Goal: Find specific page/section: Find specific page/section

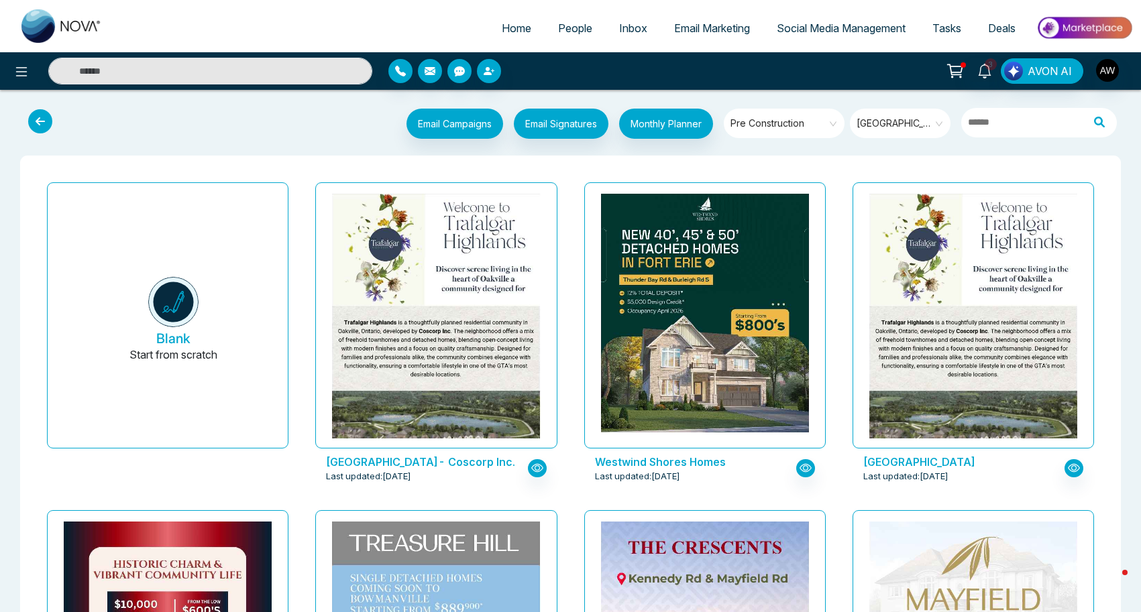
click at [978, 68] on icon at bounding box center [984, 71] width 15 height 15
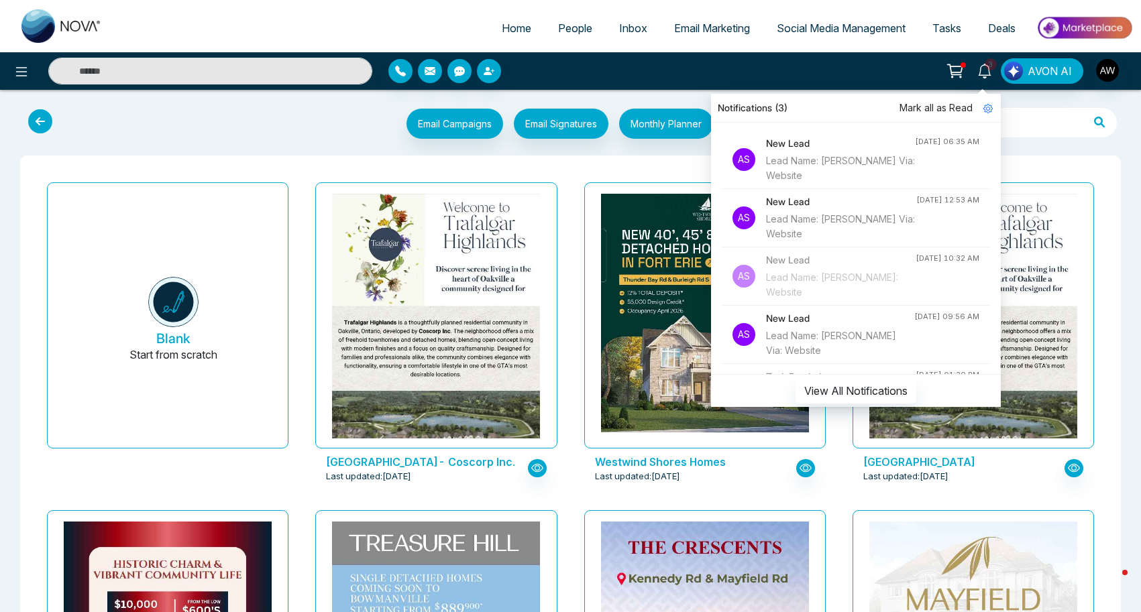
click at [859, 154] on div "Lead Name: [PERSON_NAME] Via: Website" at bounding box center [840, 169] width 149 height 30
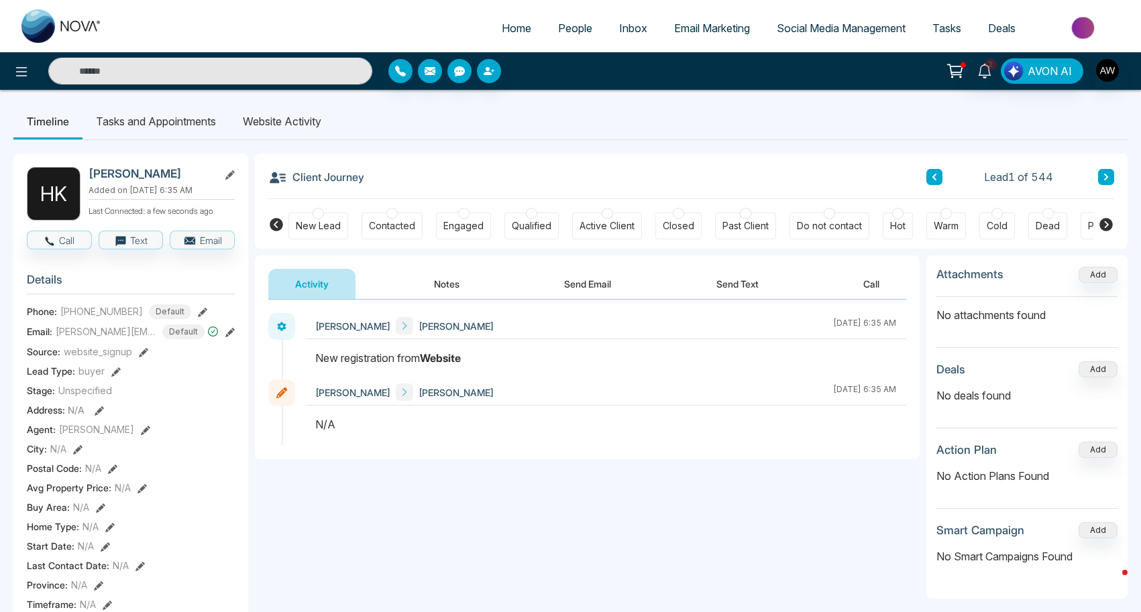
click at [504, 32] on span "Home" at bounding box center [517, 27] width 30 height 13
select select "*"
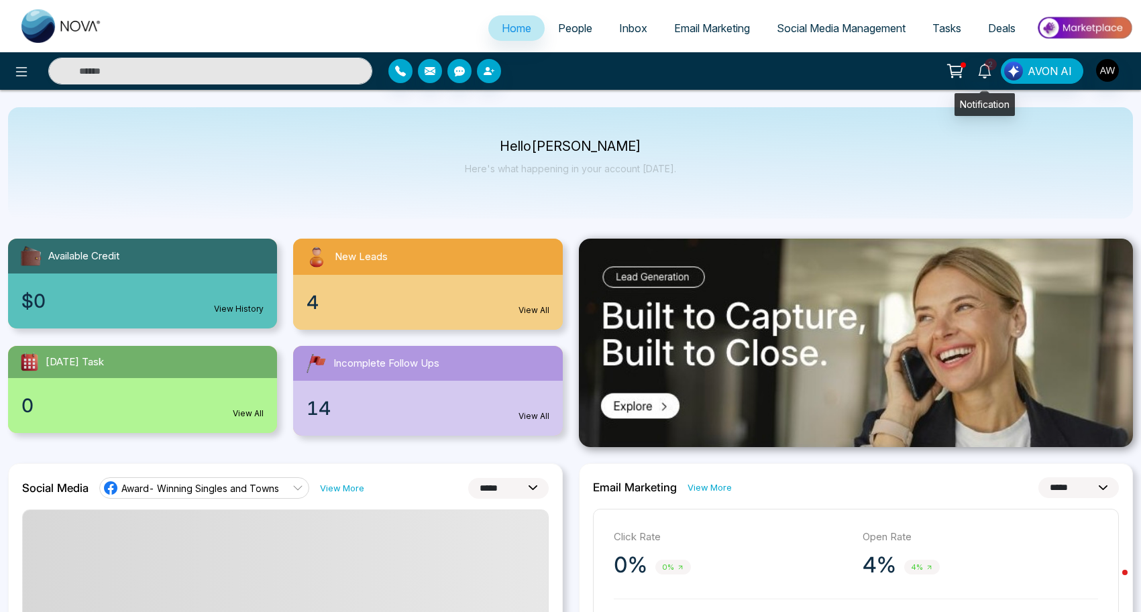
click at [985, 71] on icon at bounding box center [984, 71] width 15 height 15
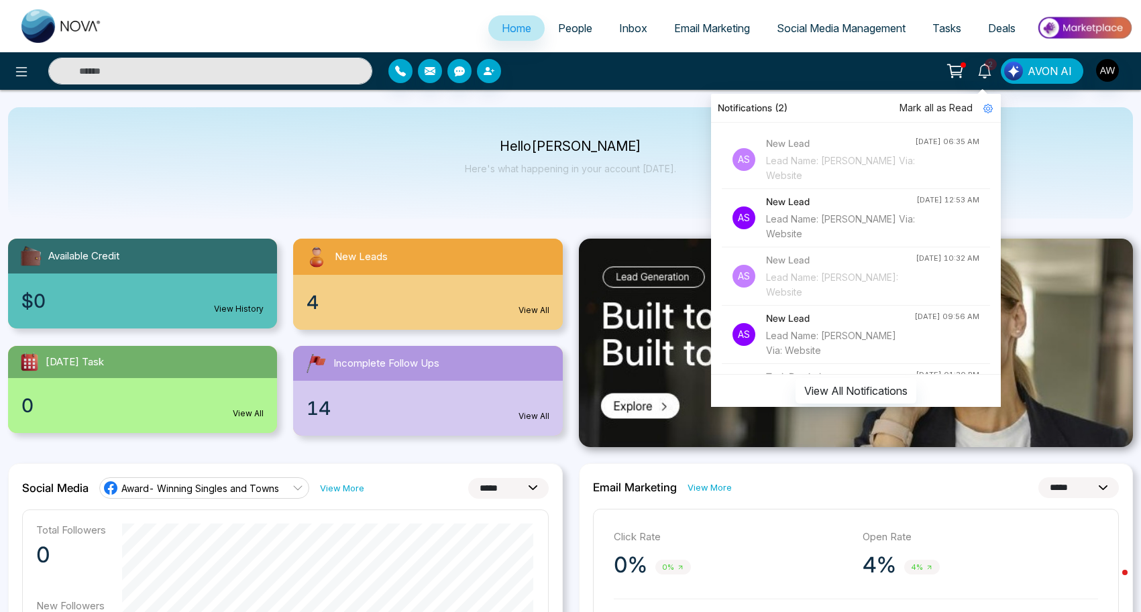
click at [891, 175] on div "Lead Name: [PERSON_NAME] Via: Website" at bounding box center [840, 169] width 149 height 30
